Goal: Find specific page/section: Find specific page/section

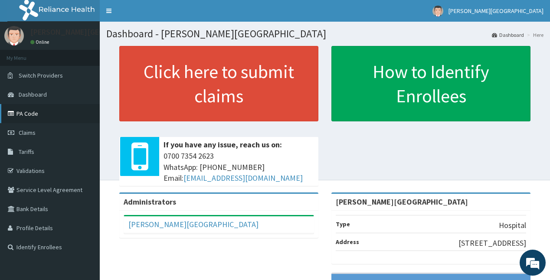
click at [23, 115] on link "PA Code" at bounding box center [50, 113] width 100 height 19
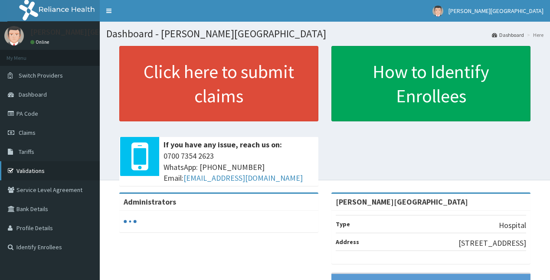
click at [39, 171] on link "Validations" at bounding box center [50, 170] width 100 height 19
